Goal: Check status: Check status

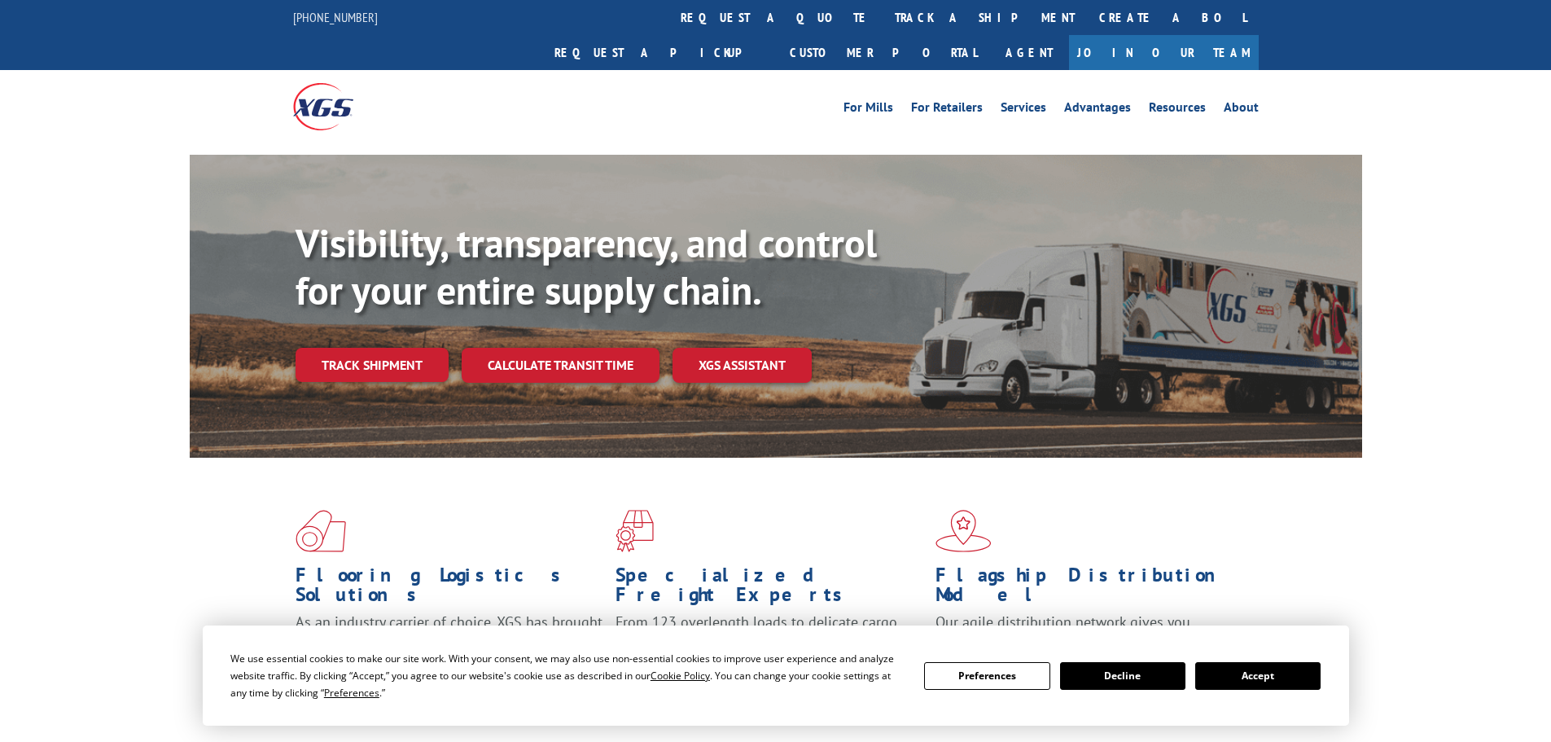
click at [1242, 672] on button "Accept" at bounding box center [1257, 676] width 125 height 28
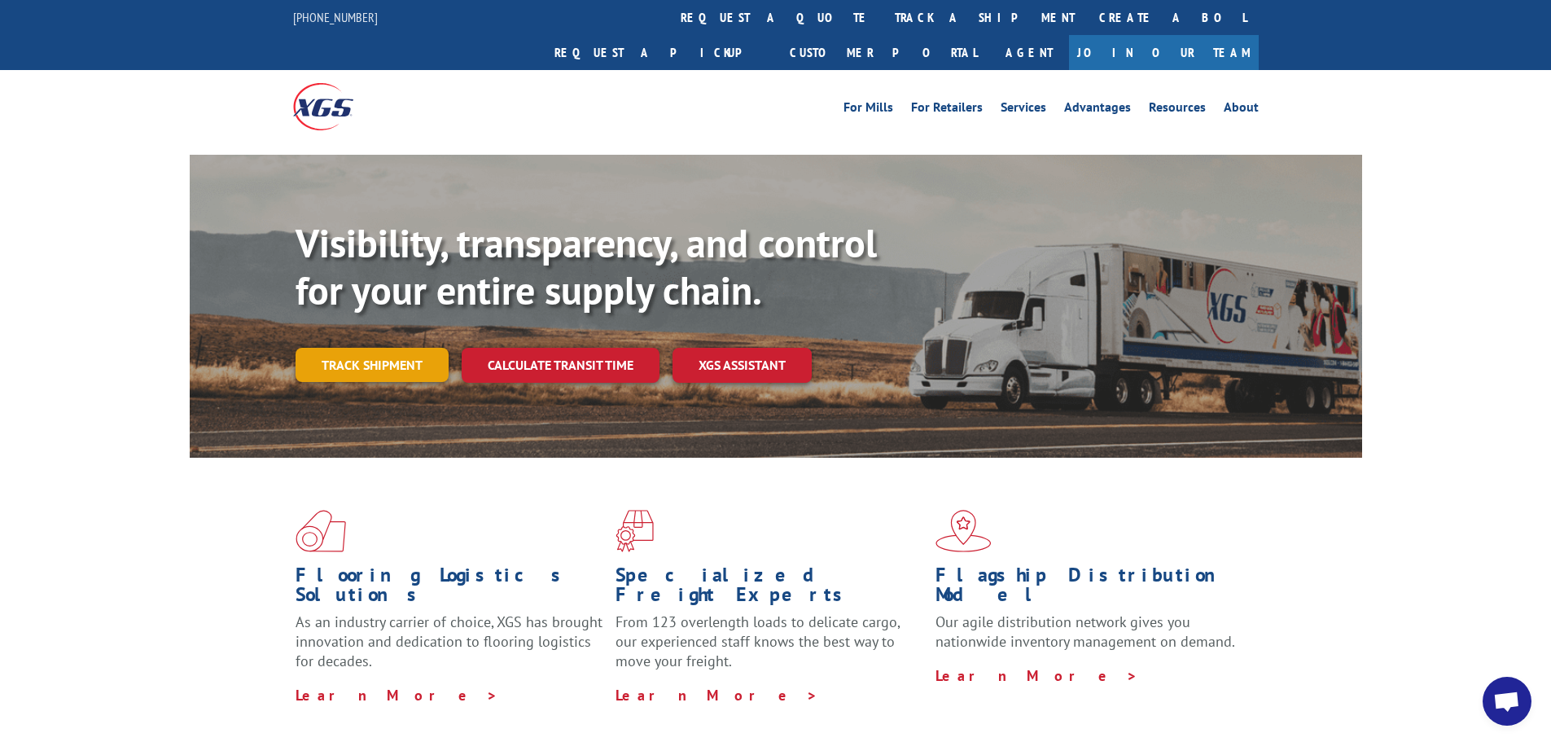
click at [373, 348] on link "Track shipment" at bounding box center [372, 365] width 153 height 34
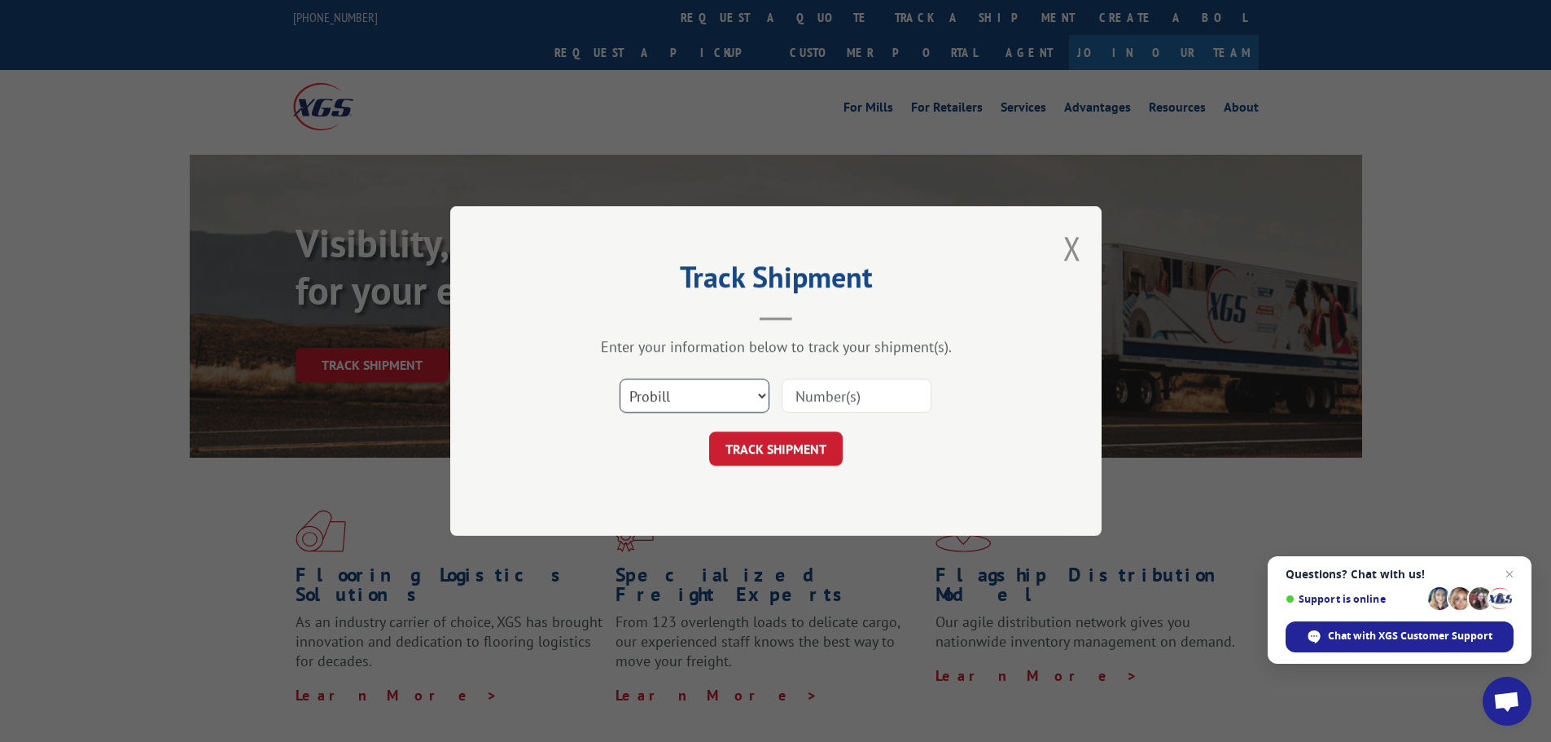
click at [674, 393] on select "Select category... Probill BOL PO" at bounding box center [695, 396] width 150 height 34
select select "po"
click at [620, 379] on select "Select category... Probill BOL PO" at bounding box center [695, 396] width 150 height 34
click at [891, 389] on input at bounding box center [857, 396] width 150 height 34
type input "47511430"
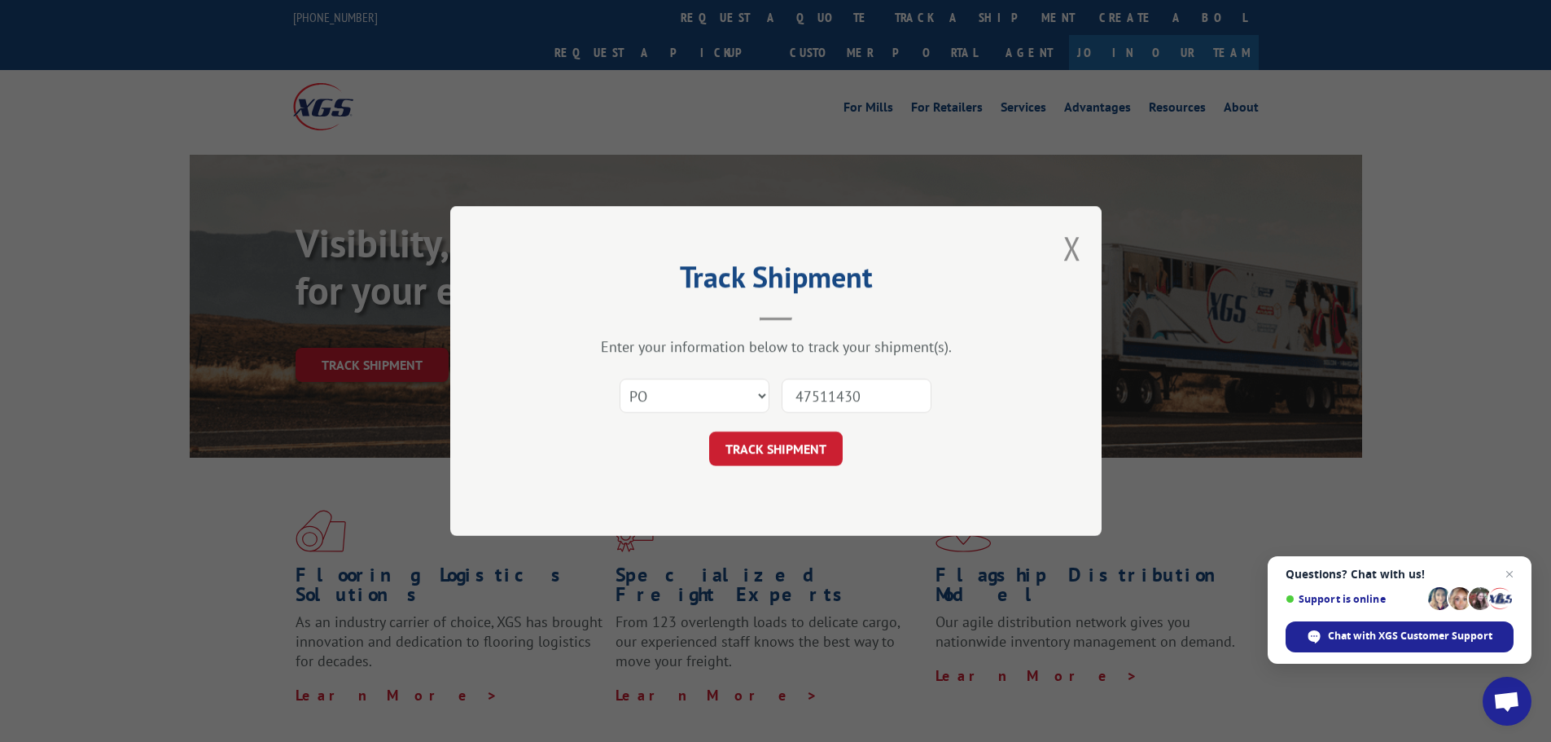
click at [709, 432] on button "TRACK SHIPMENT" at bounding box center [776, 449] width 134 height 34
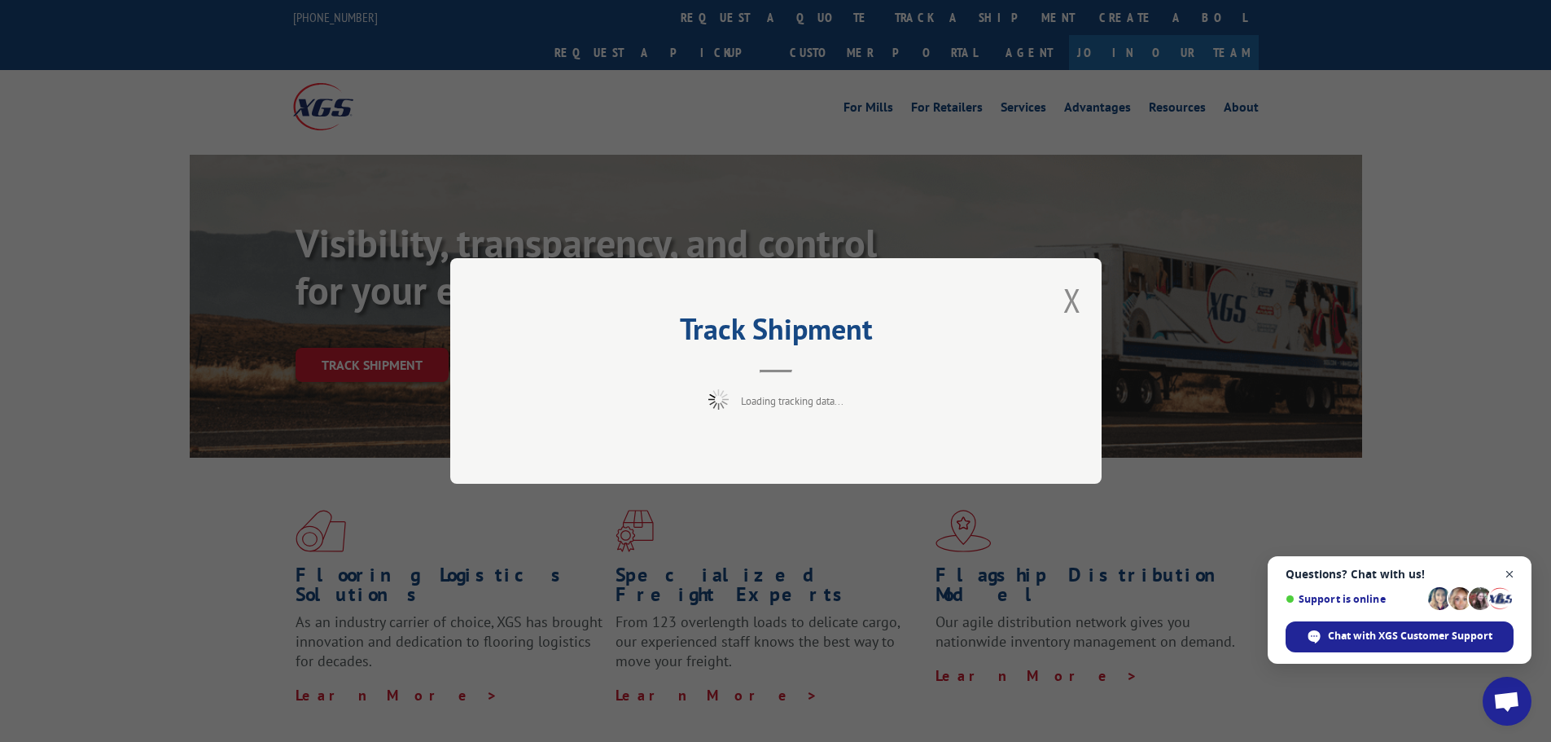
click at [1511, 572] on span "Close chat" at bounding box center [1510, 574] width 20 height 20
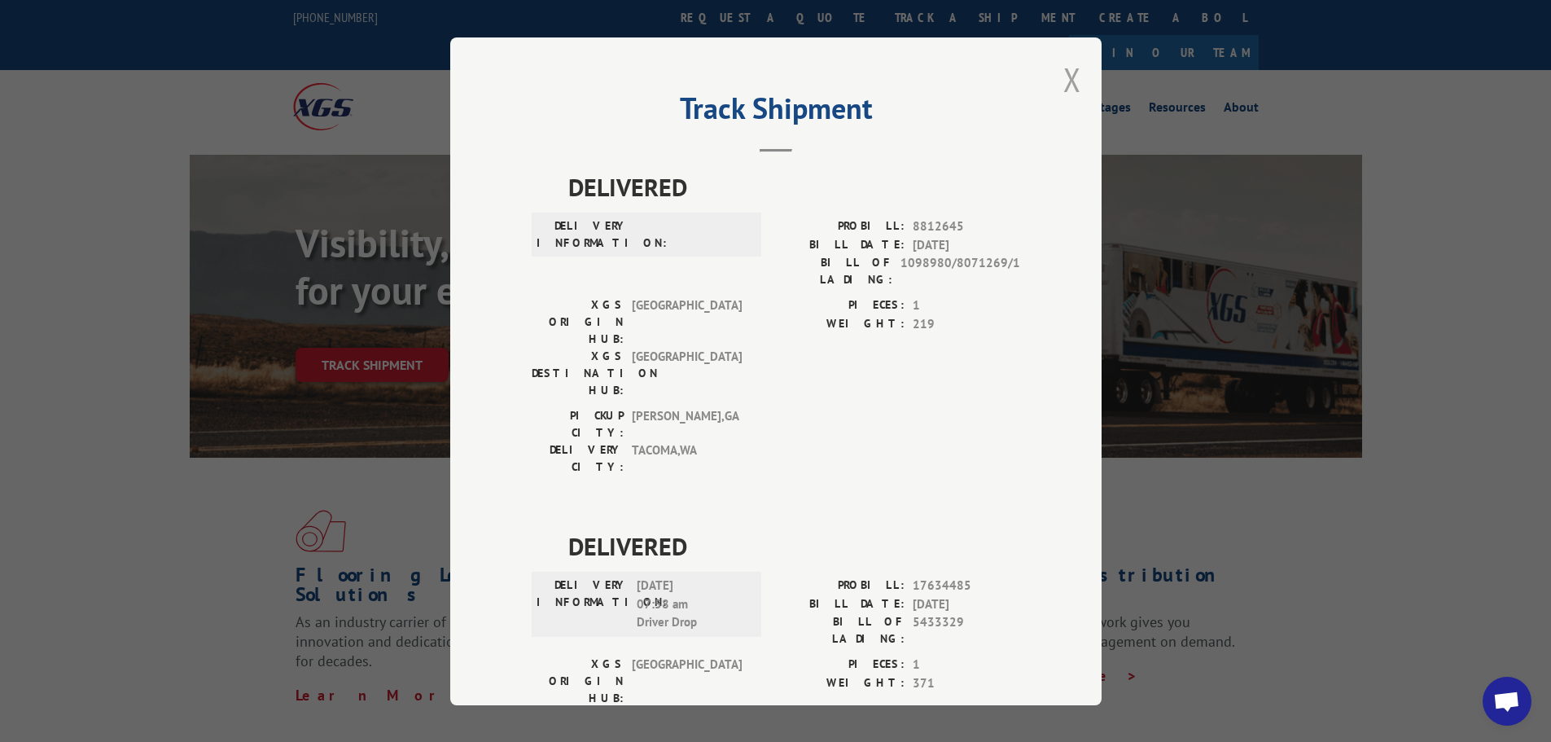
click at [1072, 77] on button "Close modal" at bounding box center [1072, 79] width 18 height 43
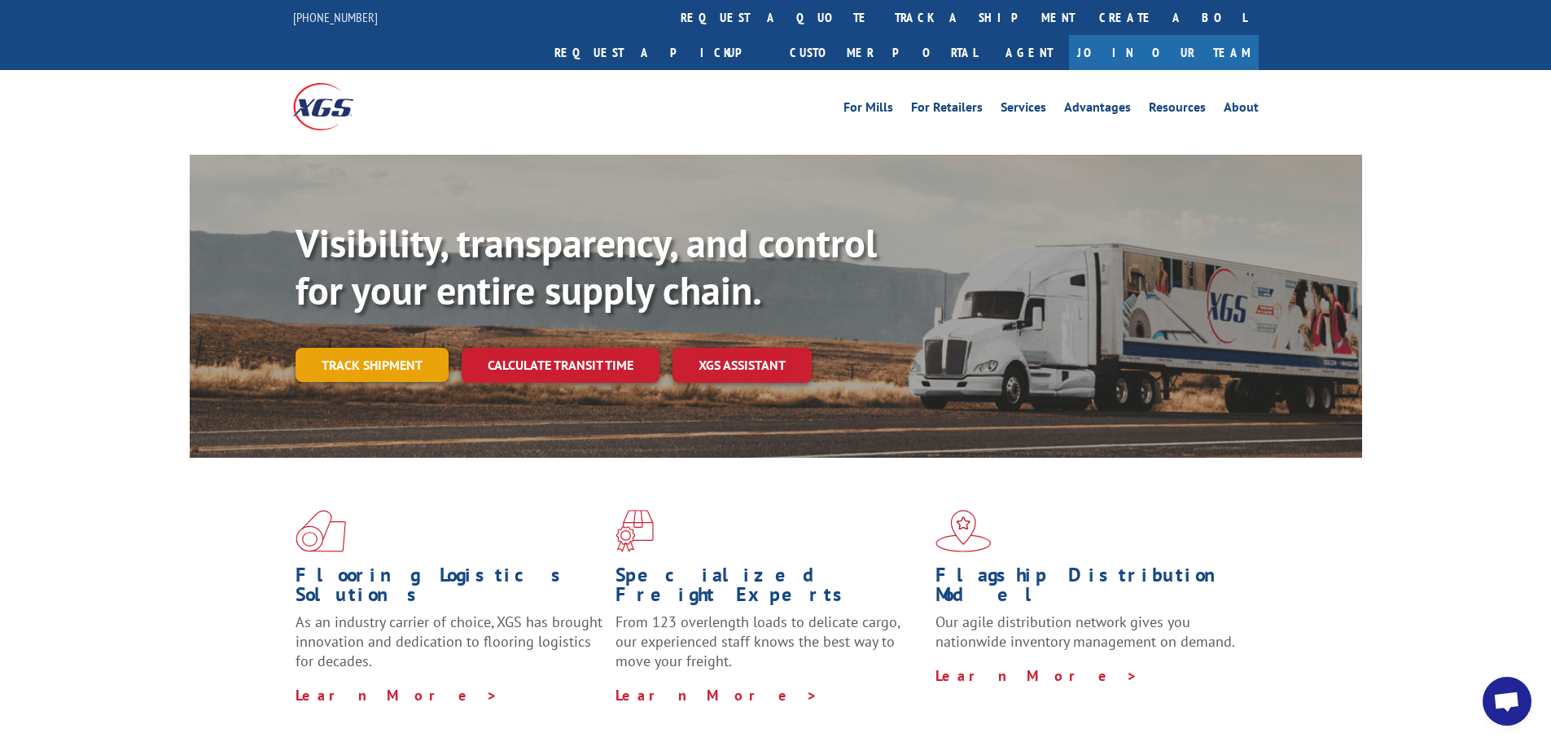
click at [377, 348] on link "Track shipment" at bounding box center [372, 365] width 153 height 34
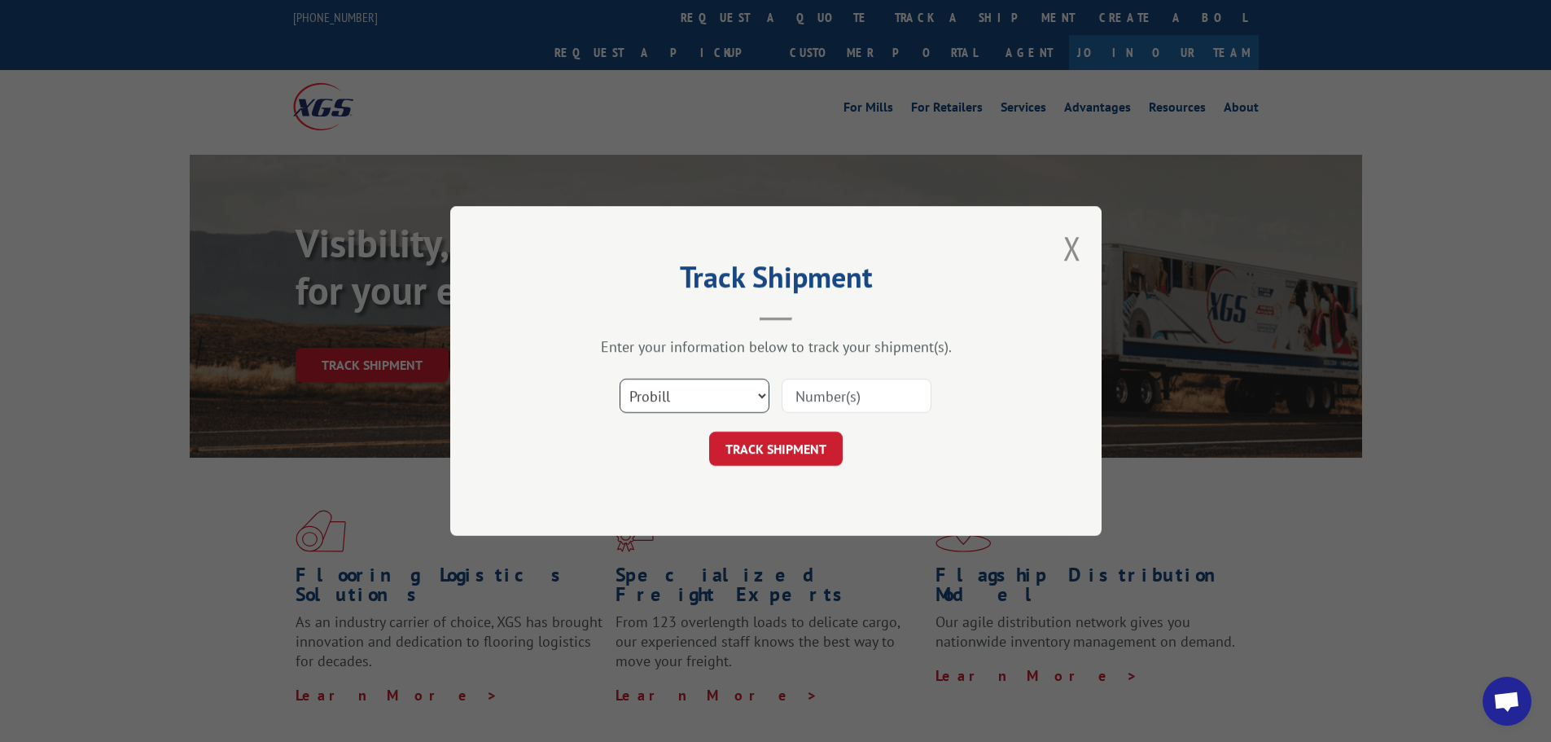
click at [708, 399] on select "Select category... Probill BOL PO" at bounding box center [695, 396] width 150 height 34
select select "po"
click at [620, 379] on select "Select category... Probill BOL PO" at bounding box center [695, 396] width 150 height 34
click at [844, 402] on input at bounding box center [857, 396] width 150 height 34
paste input "47511376"
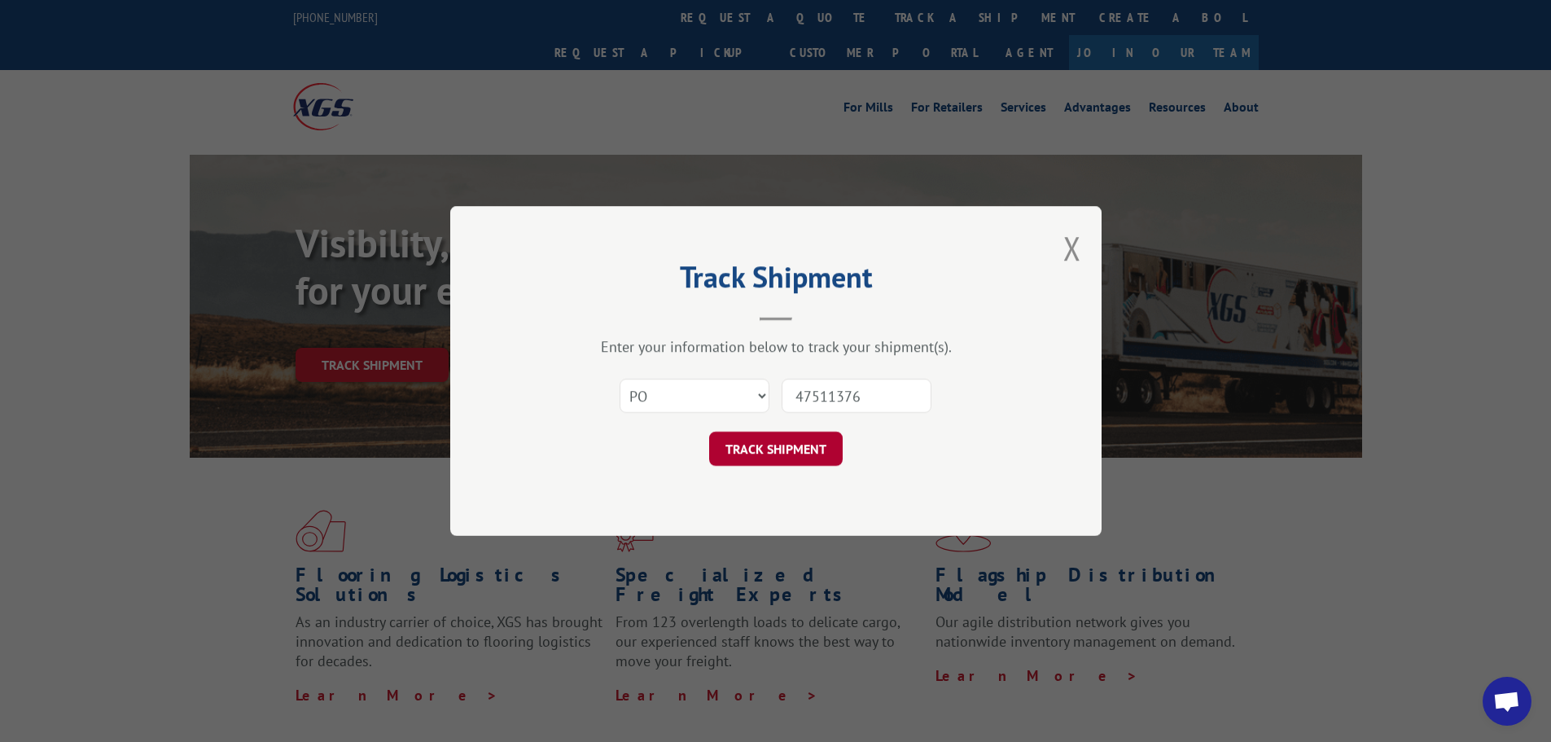
type input "47511376"
click at [789, 452] on button "TRACK SHIPMENT" at bounding box center [776, 449] width 134 height 34
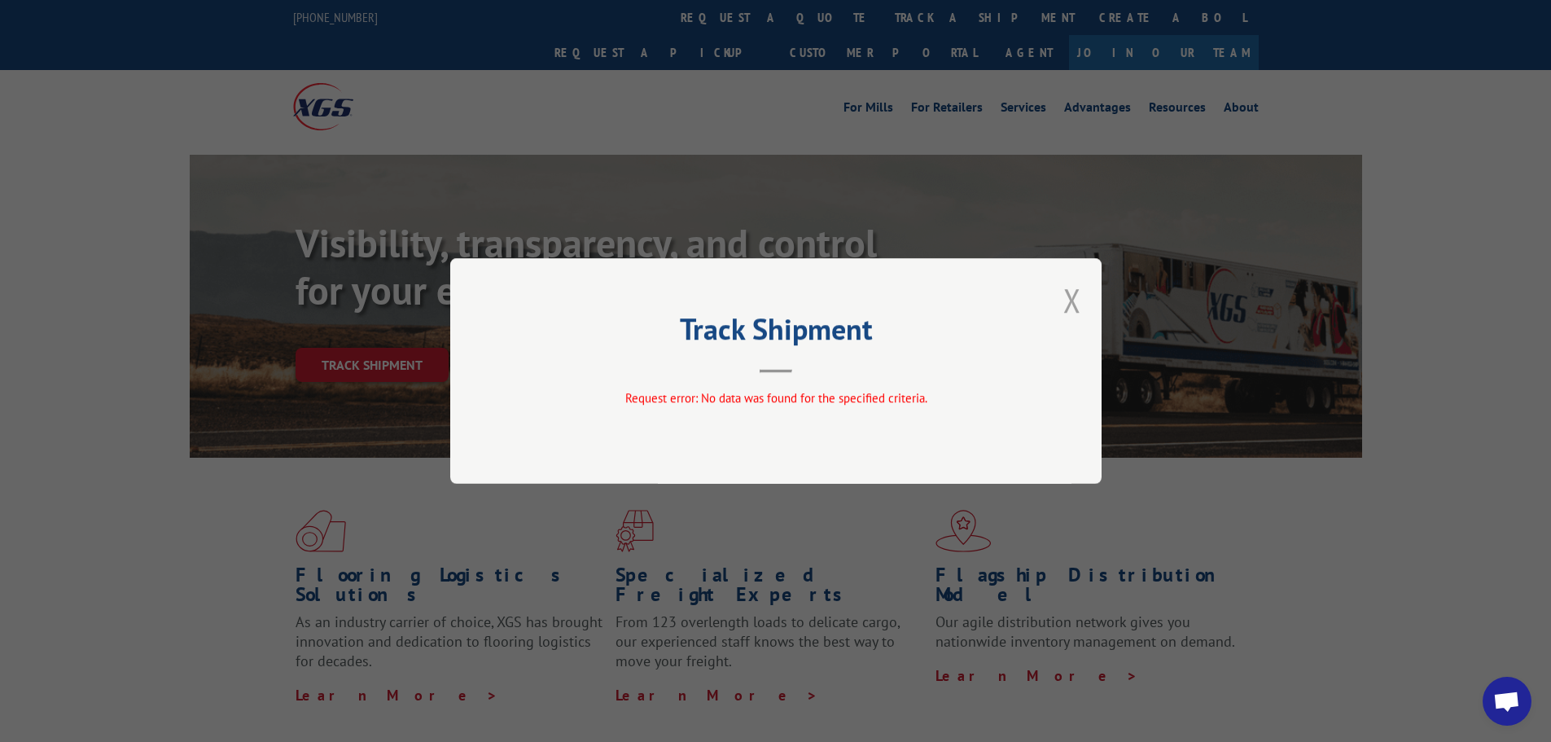
click at [1076, 294] on button "Close modal" at bounding box center [1072, 299] width 18 height 43
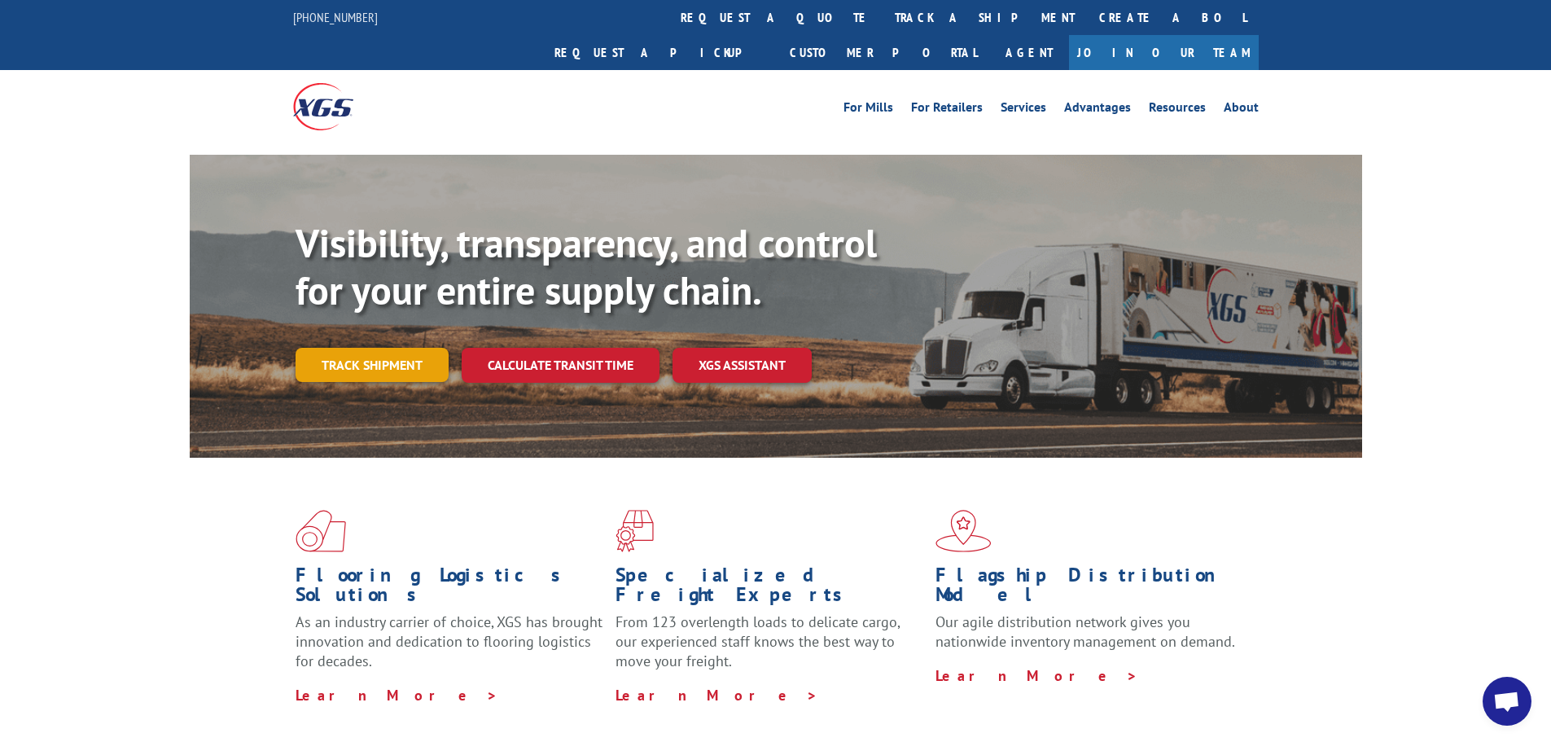
click at [319, 348] on link "Track shipment" at bounding box center [372, 365] width 153 height 34
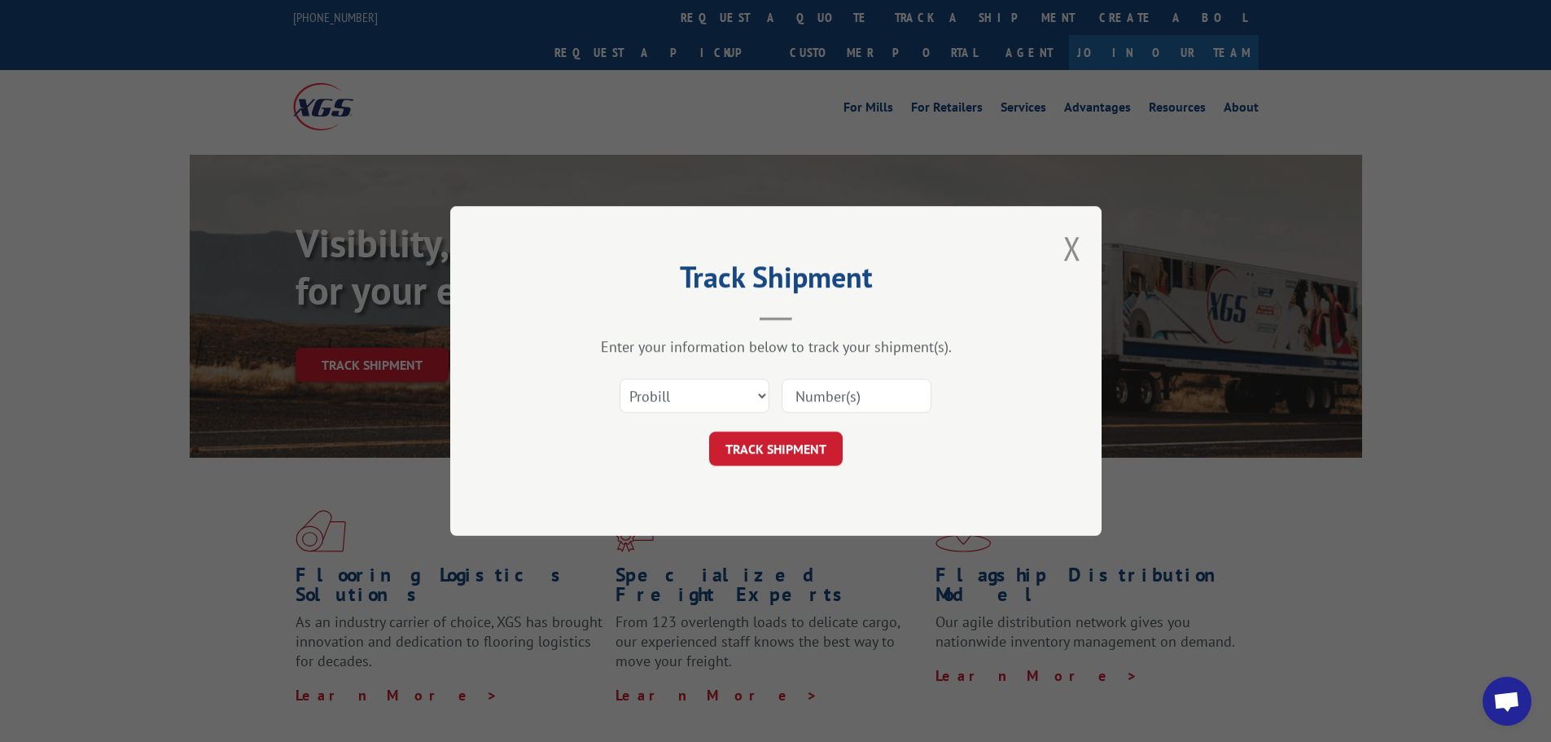
click at [823, 396] on input at bounding box center [857, 396] width 150 height 34
paste input "470603539967"
type input "470603539967"
click at [780, 445] on button "TRACK SHIPMENT" at bounding box center [776, 449] width 134 height 34
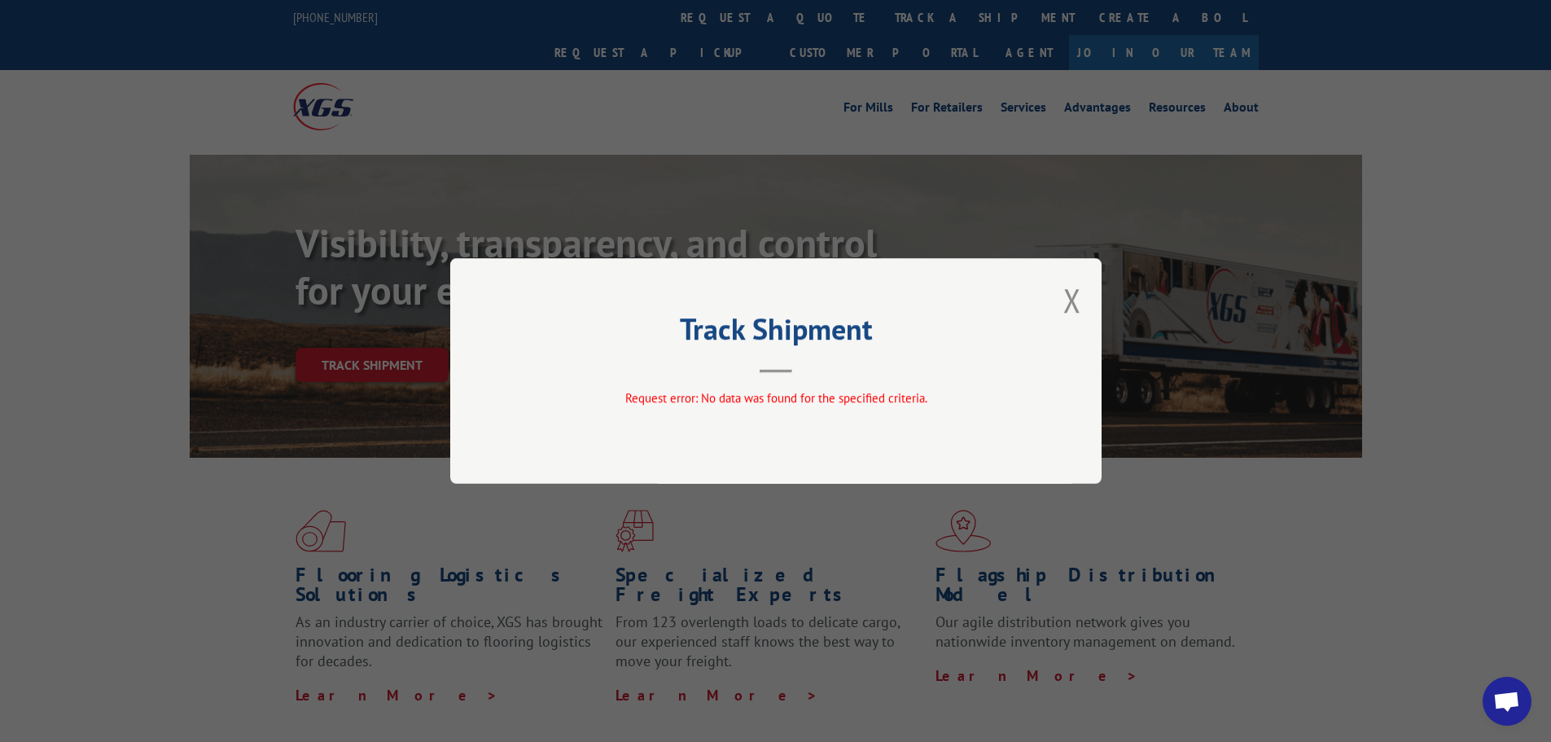
click at [1070, 297] on button "Close modal" at bounding box center [1072, 299] width 18 height 43
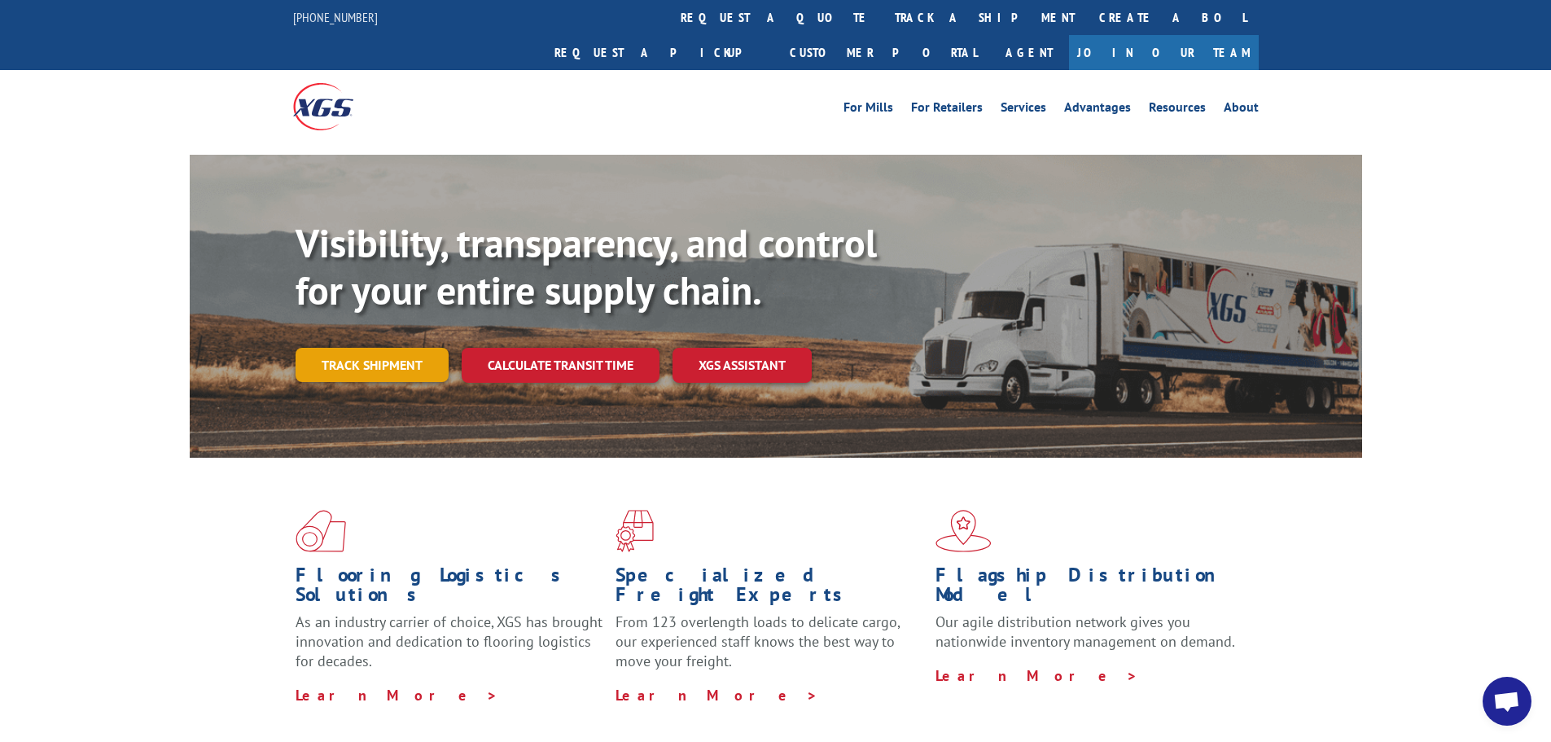
click at [339, 348] on link "Track shipment" at bounding box center [372, 365] width 153 height 34
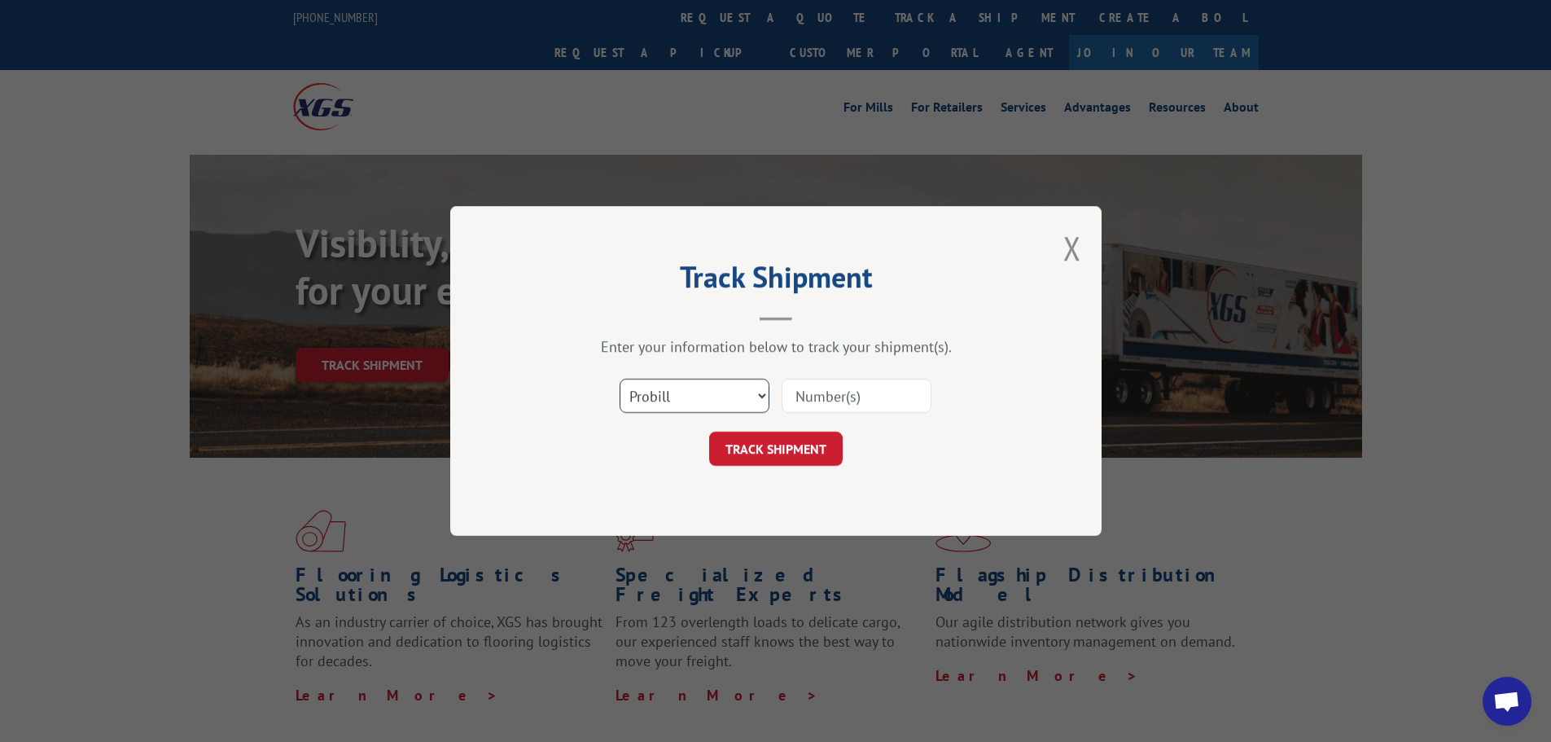
click at [751, 395] on select "Select category... Probill BOL PO" at bounding box center [695, 396] width 150 height 34
select select "bol"
click at [620, 379] on select "Select category... Probill BOL PO" at bounding box center [695, 396] width 150 height 34
click at [874, 399] on input at bounding box center [857, 396] width 150 height 34
paste input "5478913"
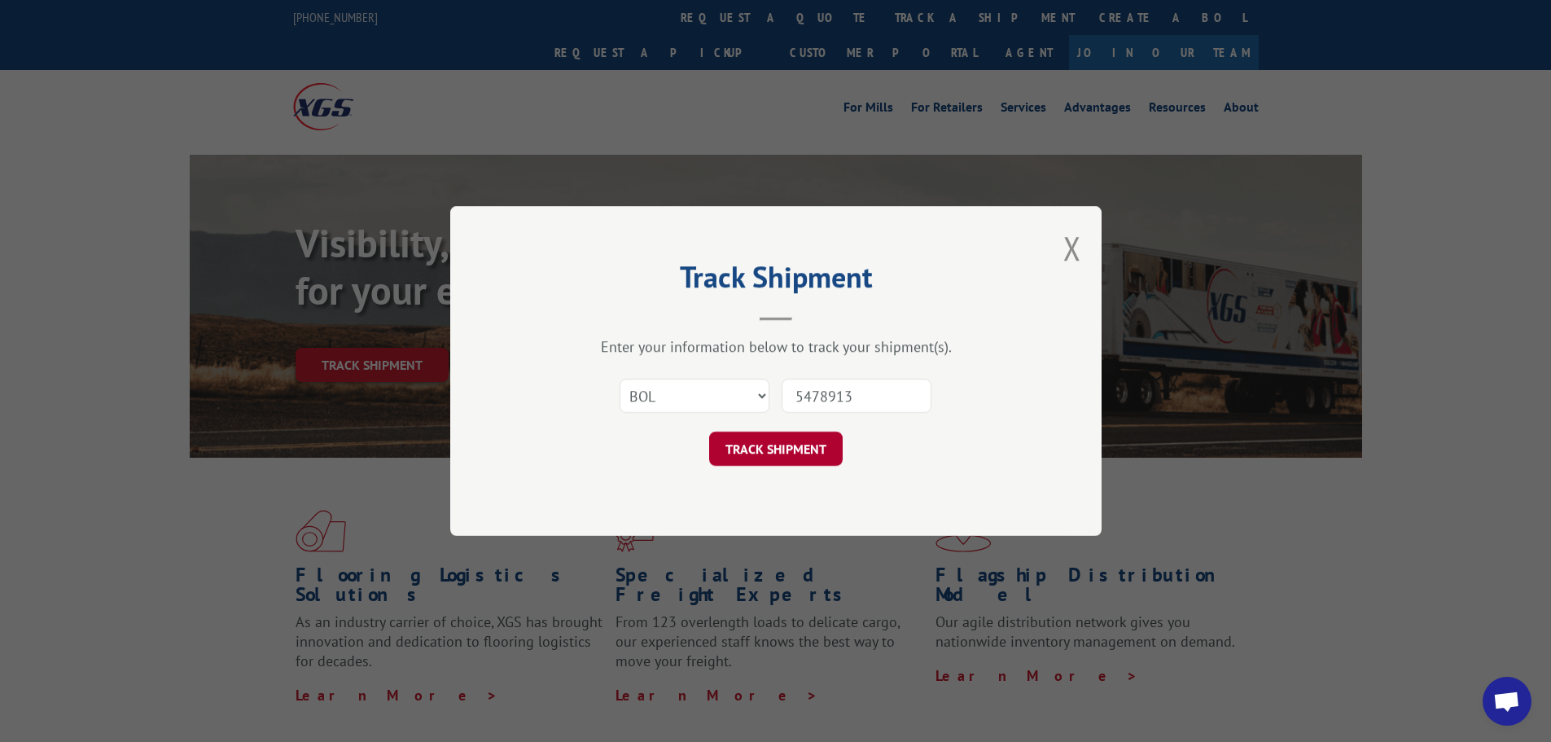
type input "5478913"
click at [772, 445] on button "TRACK SHIPMENT" at bounding box center [776, 449] width 134 height 34
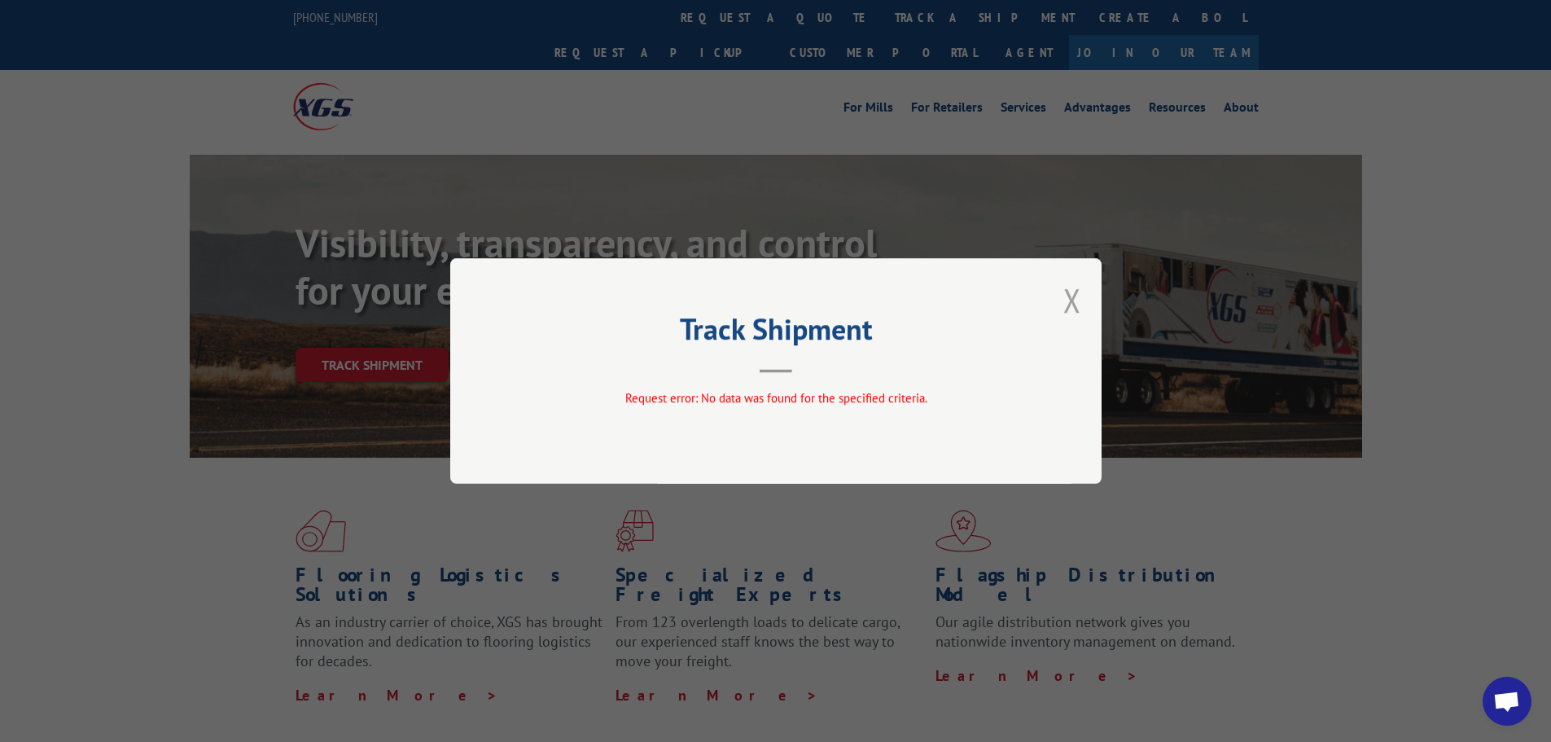
click at [1069, 300] on button "Close modal" at bounding box center [1072, 299] width 18 height 43
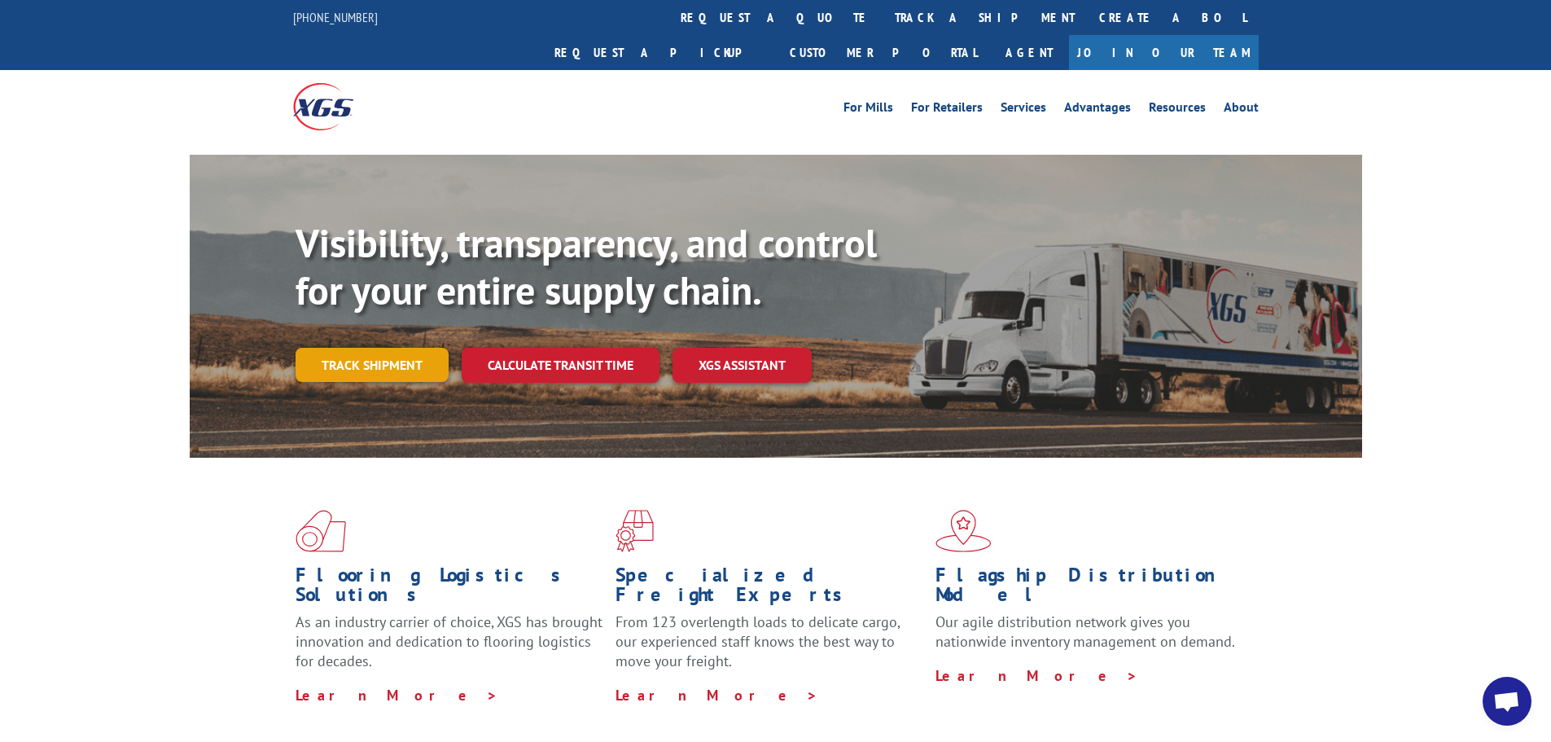
click at [373, 348] on link "Track shipment" at bounding box center [372, 365] width 153 height 34
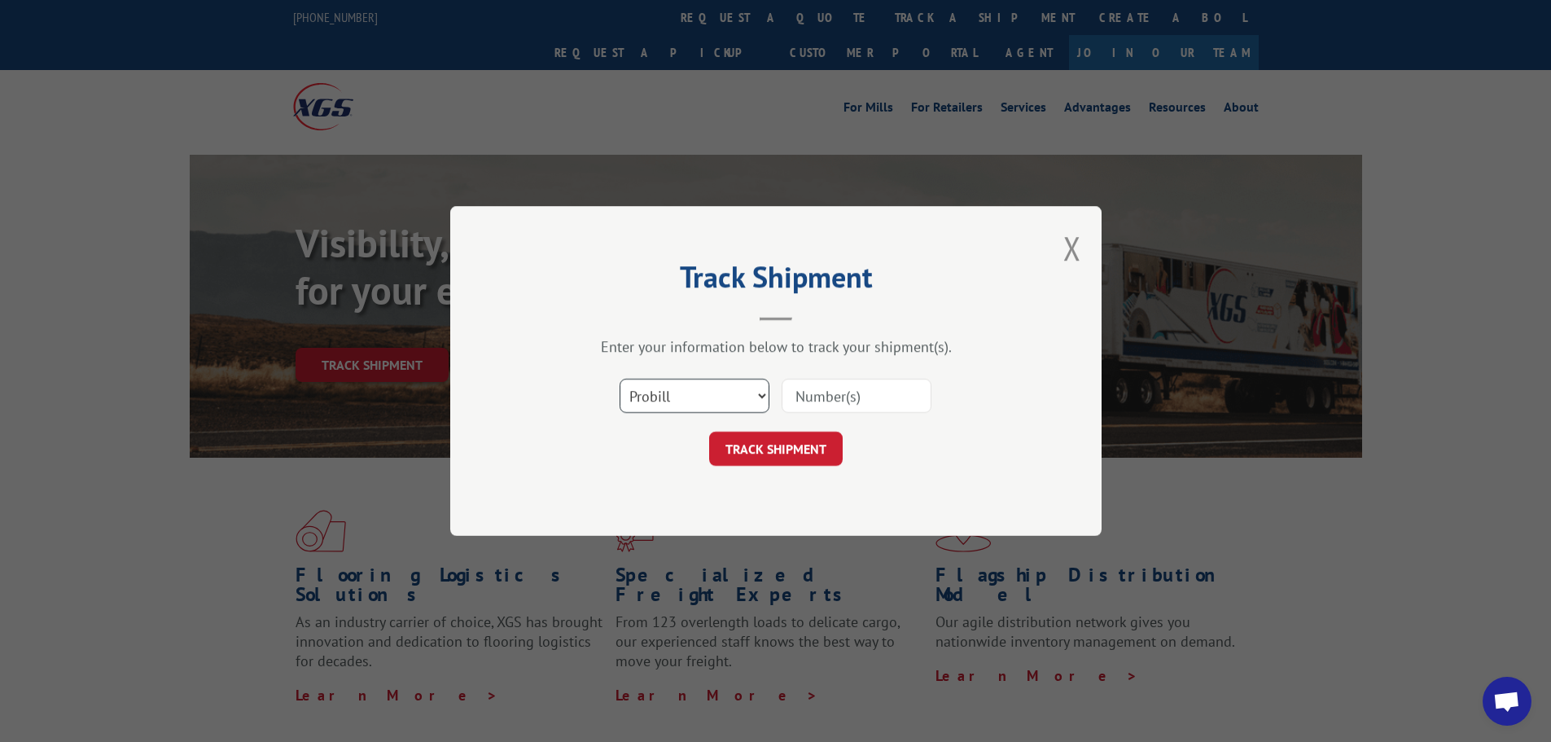
click at [694, 401] on select "Select category... Probill BOL PO" at bounding box center [695, 396] width 150 height 34
click at [620, 379] on select "Select category... Probill BOL PO" at bounding box center [695, 396] width 150 height 34
click at [866, 392] on input at bounding box center [857, 396] width 150 height 34
paste input "1ZE96R110330120818"
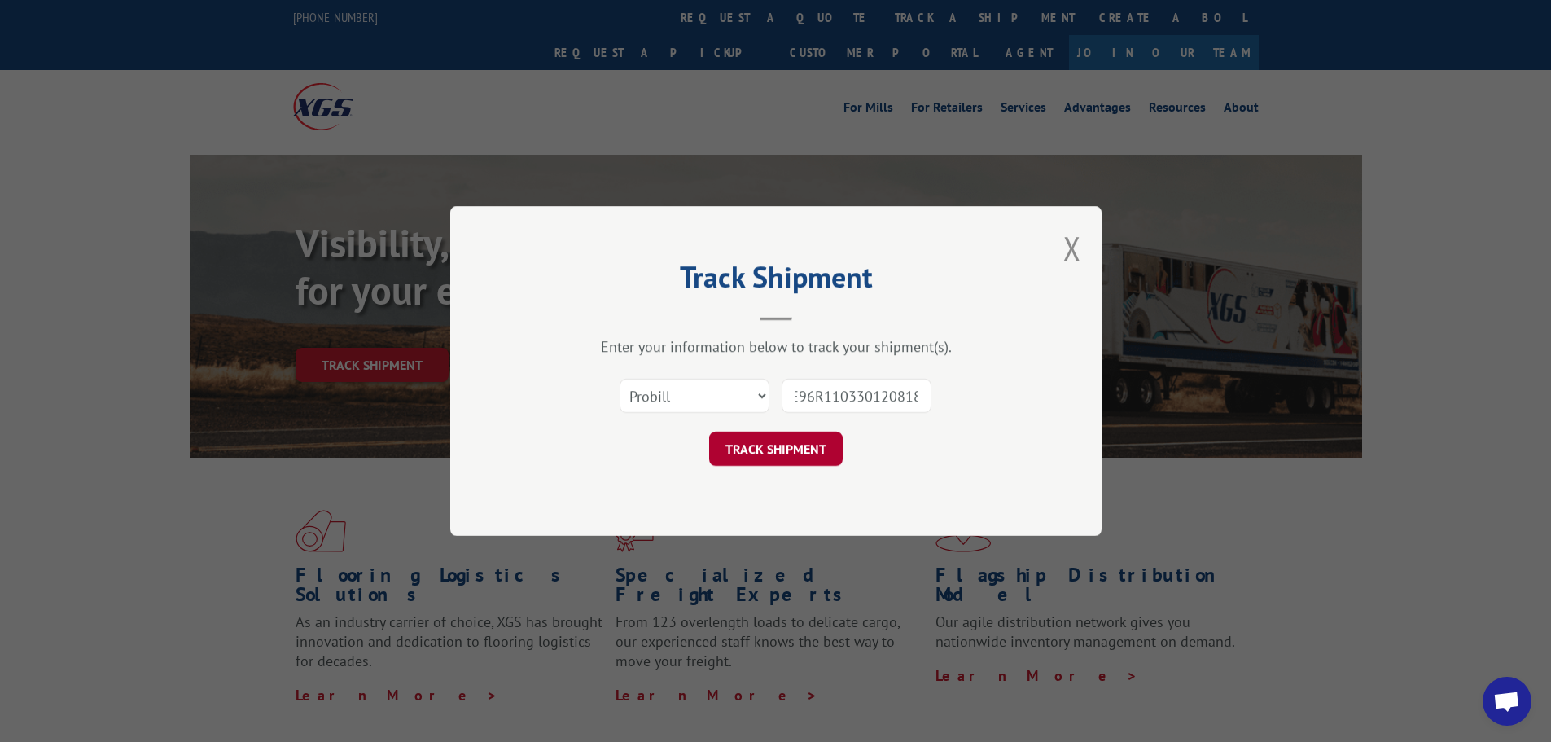
type input "1ZE96R110330120818"
click at [781, 448] on button "TRACK SHIPMENT" at bounding box center [776, 449] width 134 height 34
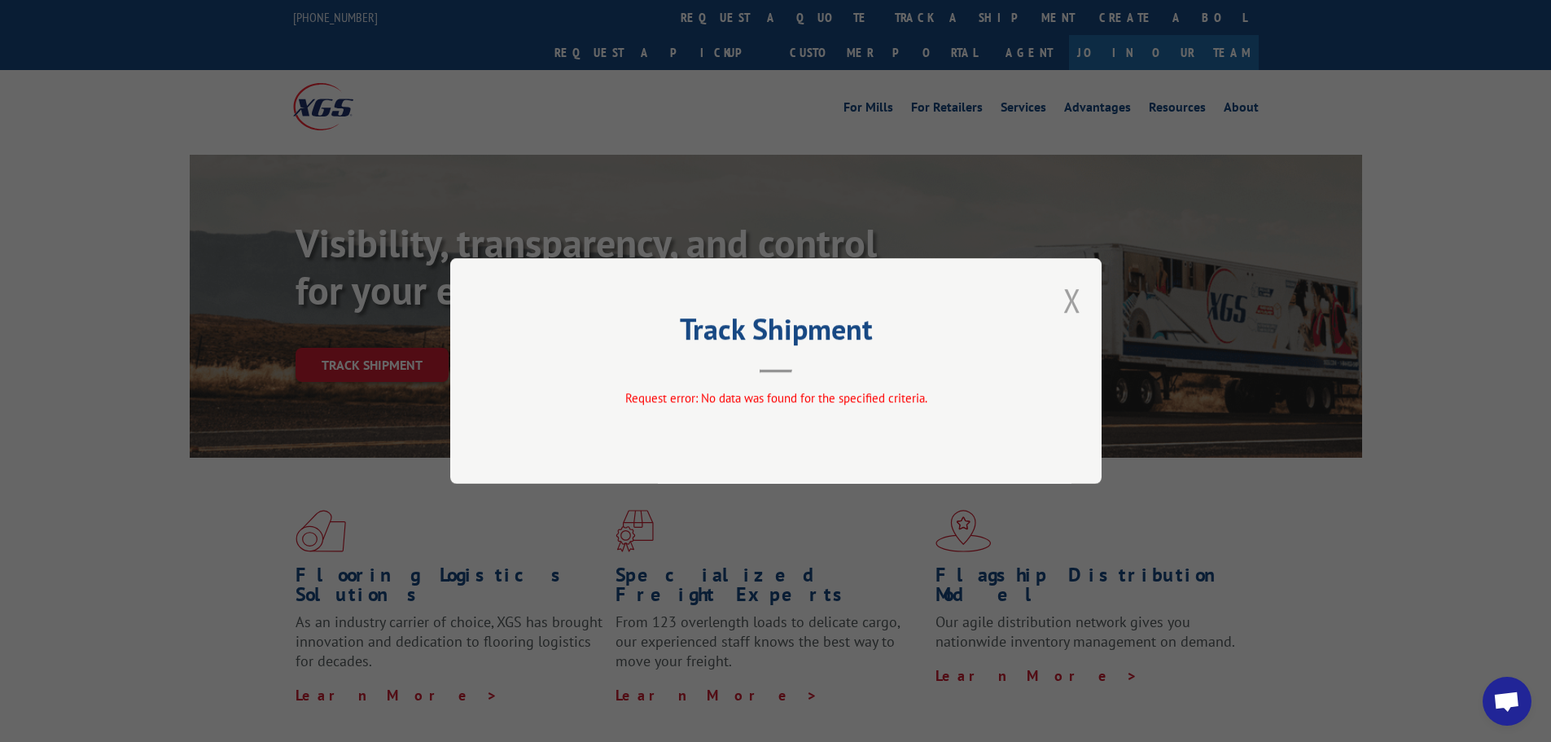
click at [1073, 301] on button "Close modal" at bounding box center [1072, 299] width 18 height 43
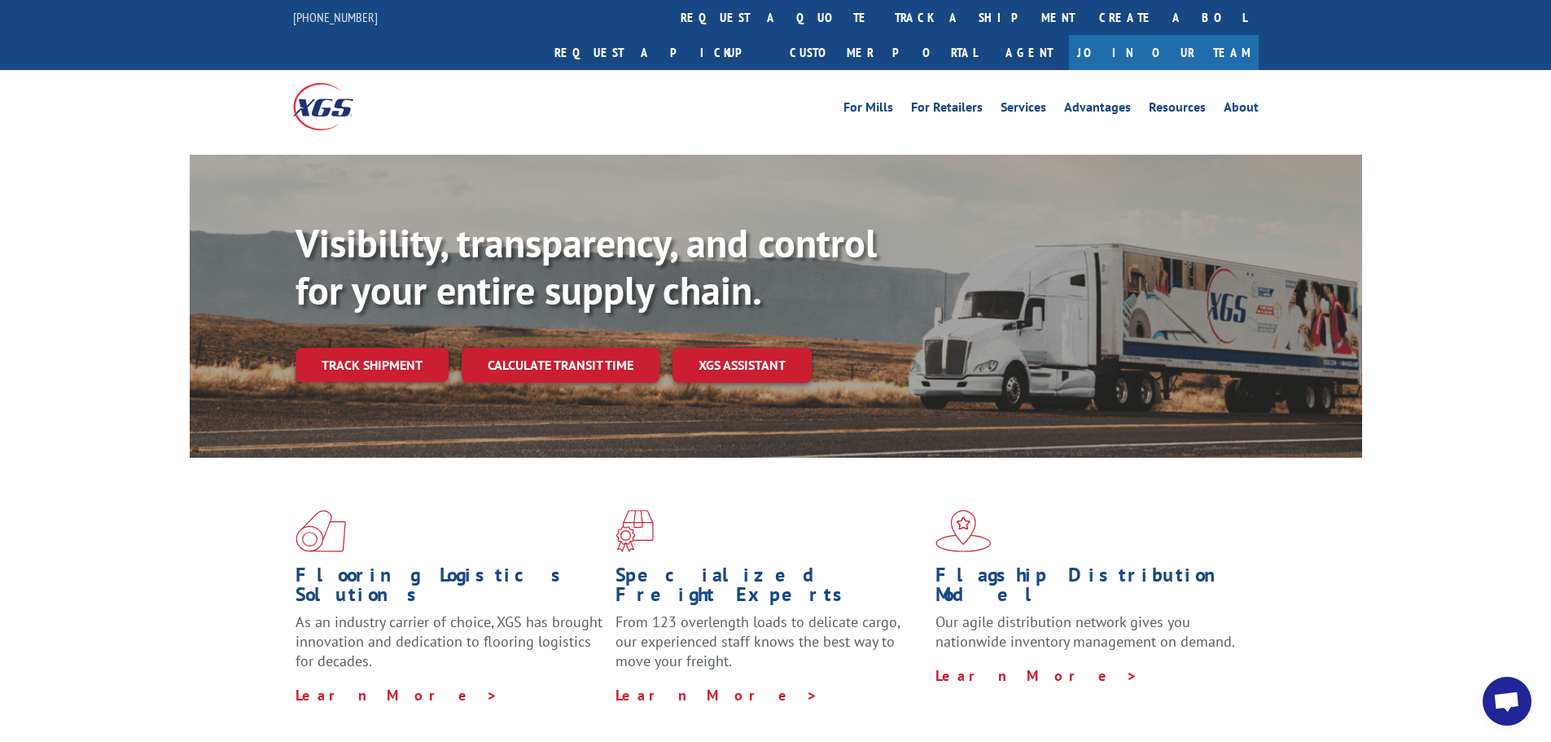
click at [383, 348] on link "Track shipment" at bounding box center [372, 365] width 153 height 34
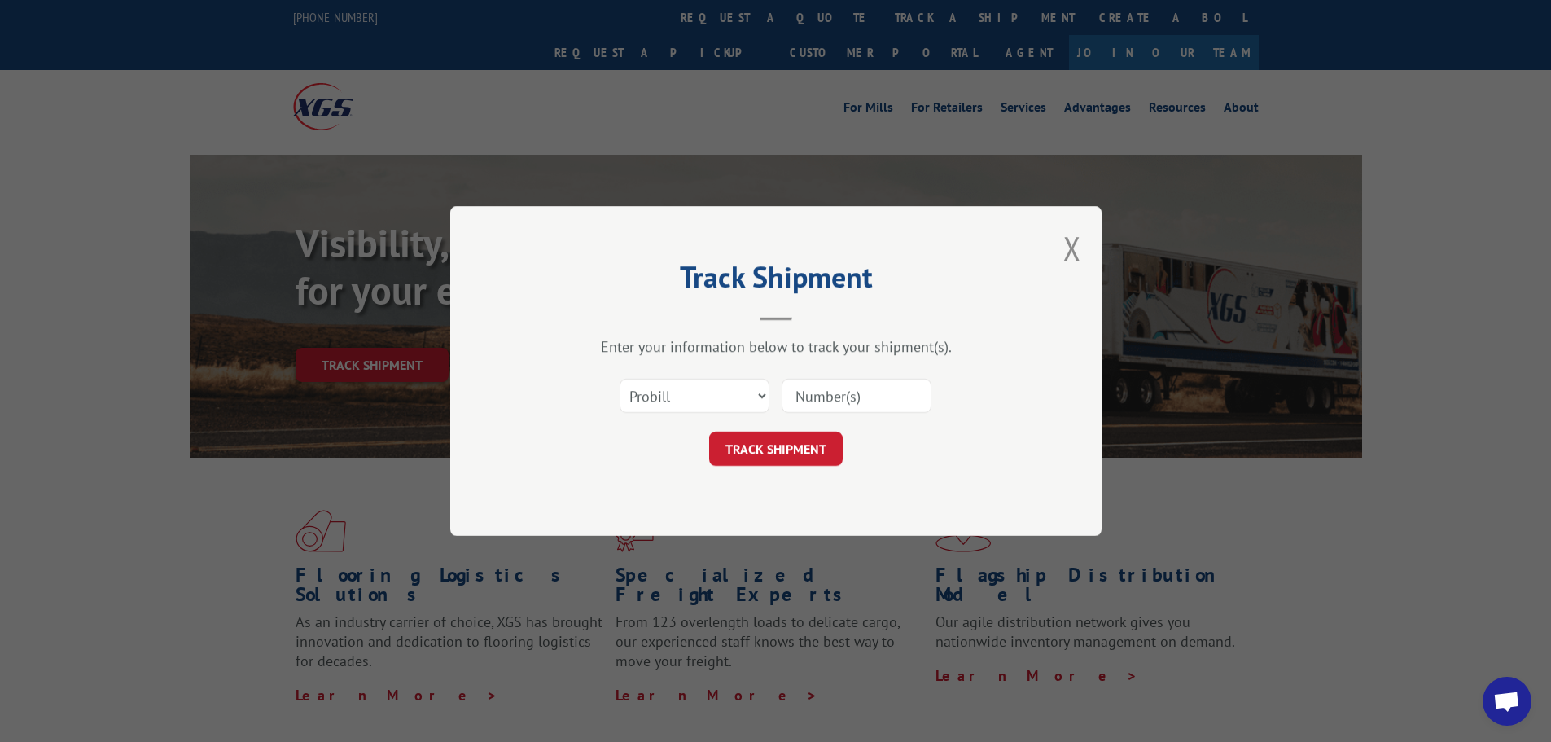
click at [844, 392] on input at bounding box center [857, 396] width 150 height 34
paste input "470603539967"
type input "470603539967"
click at [789, 449] on button "TRACK SHIPMENT" at bounding box center [776, 449] width 134 height 34
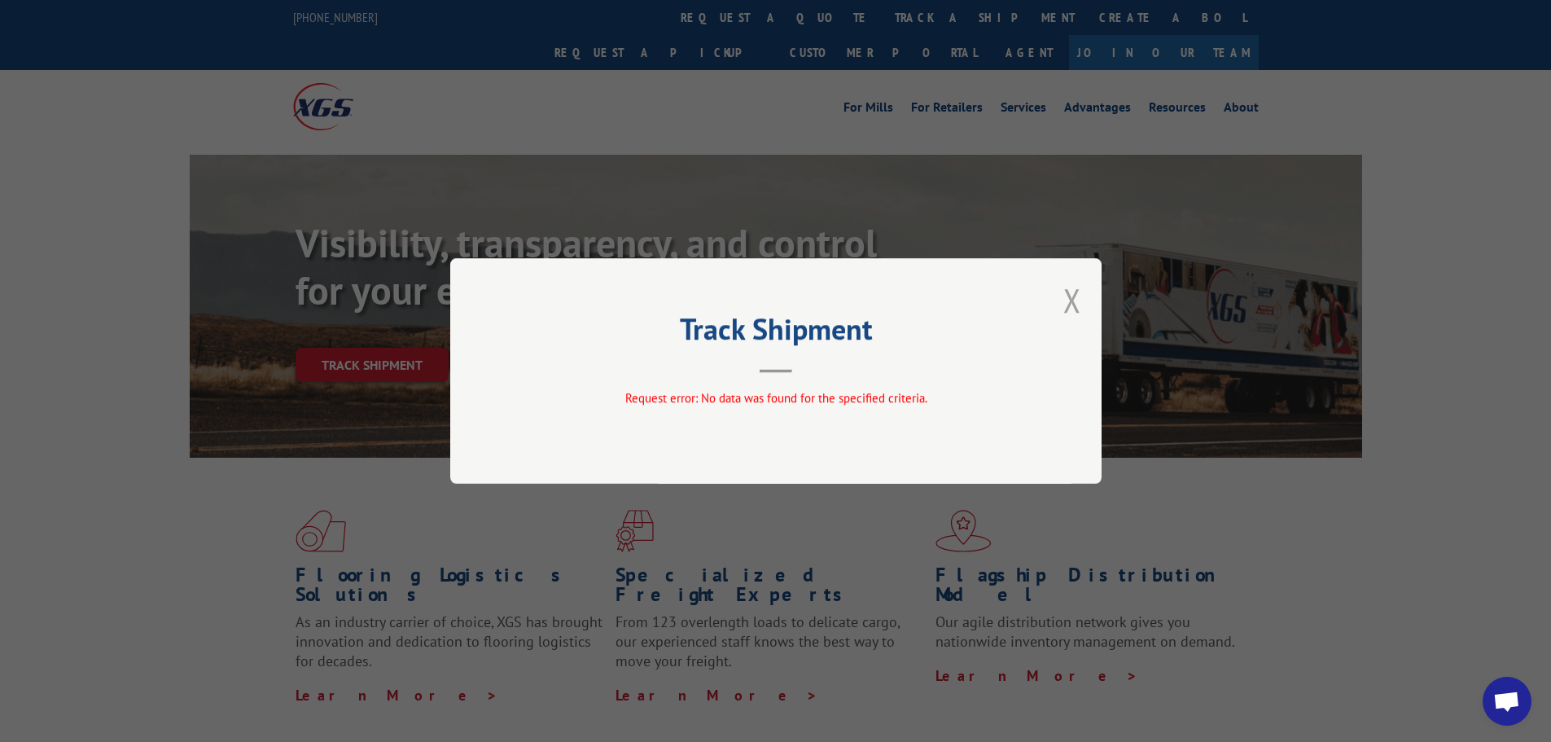
click at [1079, 301] on button "Close modal" at bounding box center [1072, 299] width 18 height 43
